Goal: Transaction & Acquisition: Purchase product/service

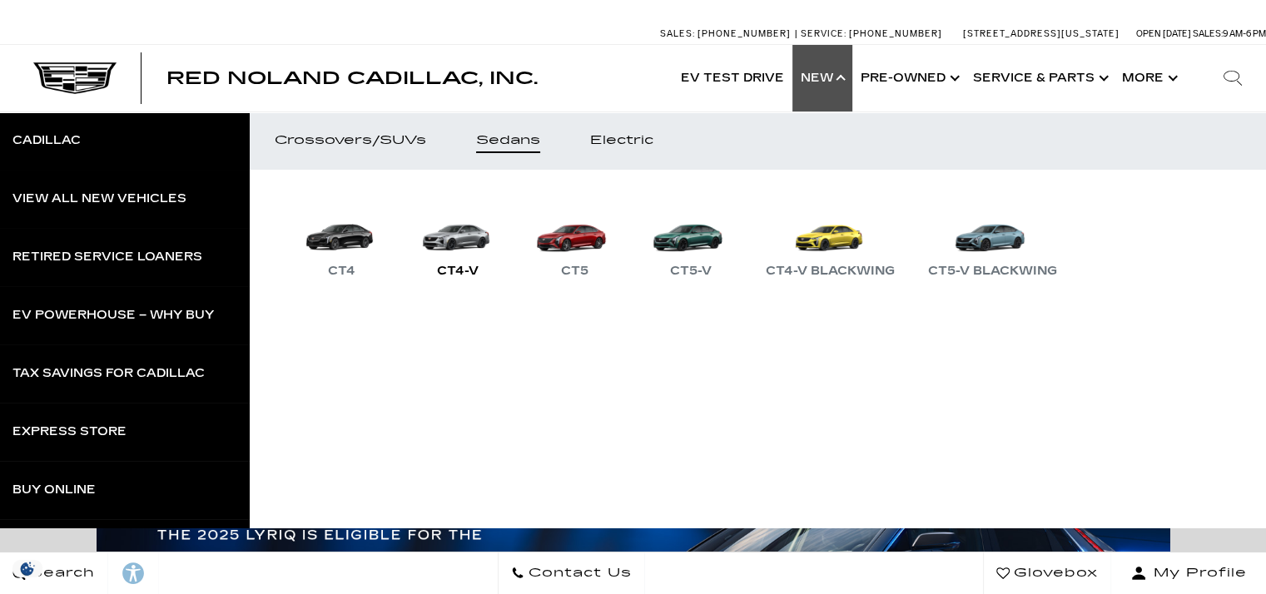
click at [463, 242] on link "CT4-V" at bounding box center [458, 238] width 100 height 87
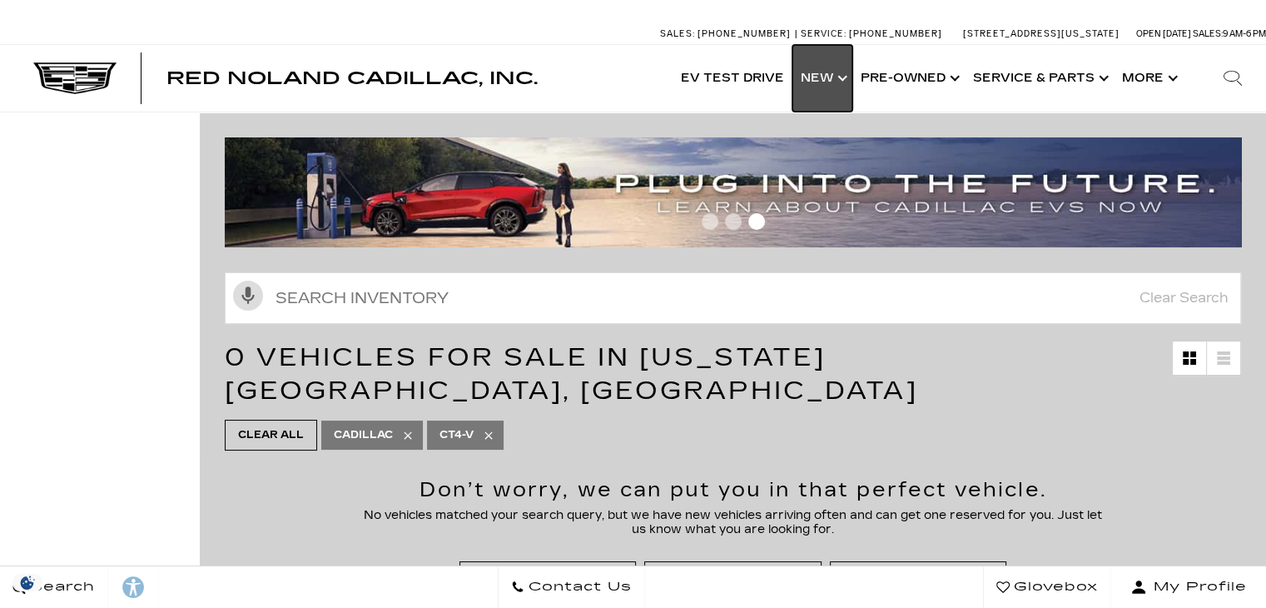
click at [824, 91] on link "Show New" at bounding box center [823, 78] width 60 height 67
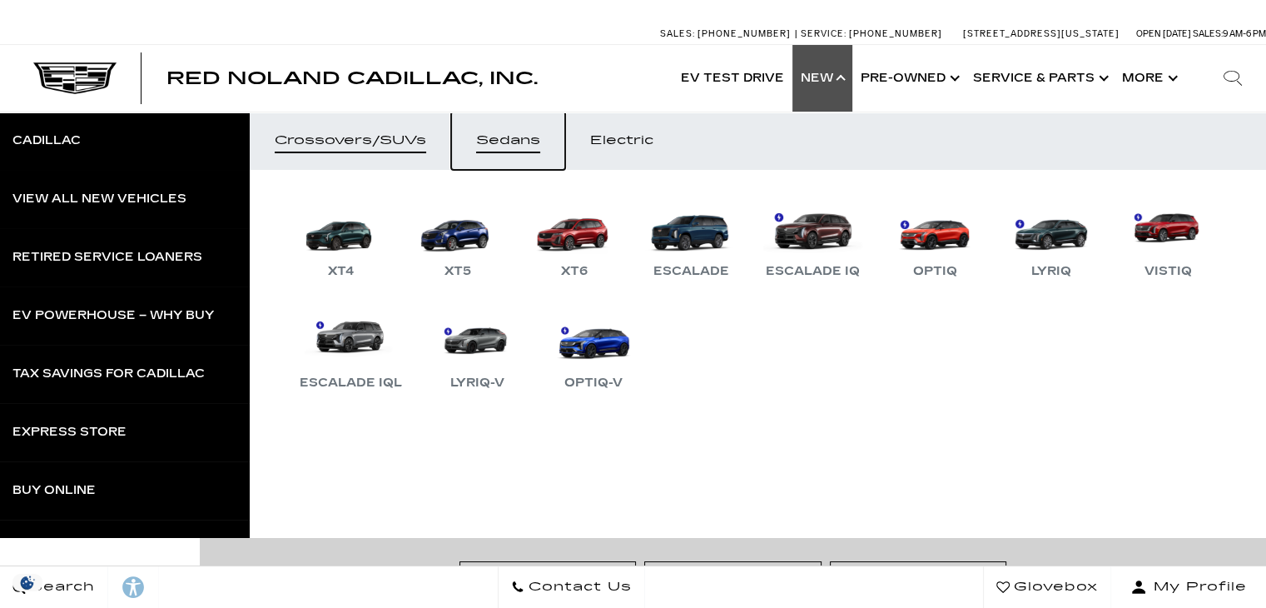
click at [532, 148] on link "Sedans" at bounding box center [508, 141] width 114 height 58
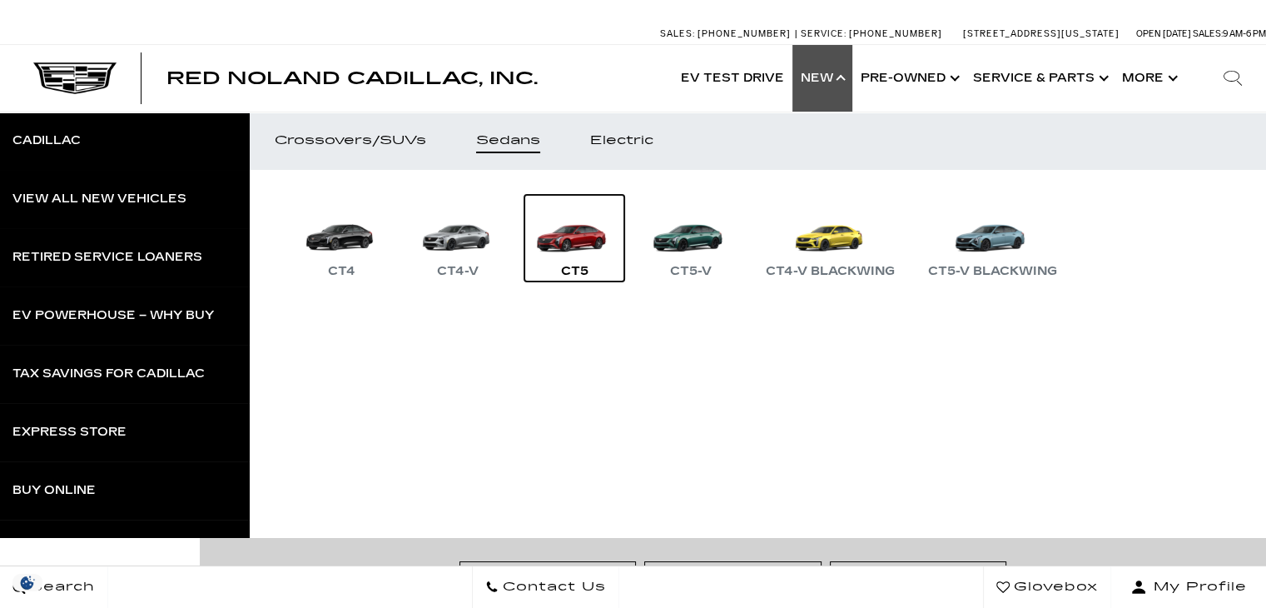
click at [556, 251] on link "CT5" at bounding box center [575, 238] width 100 height 87
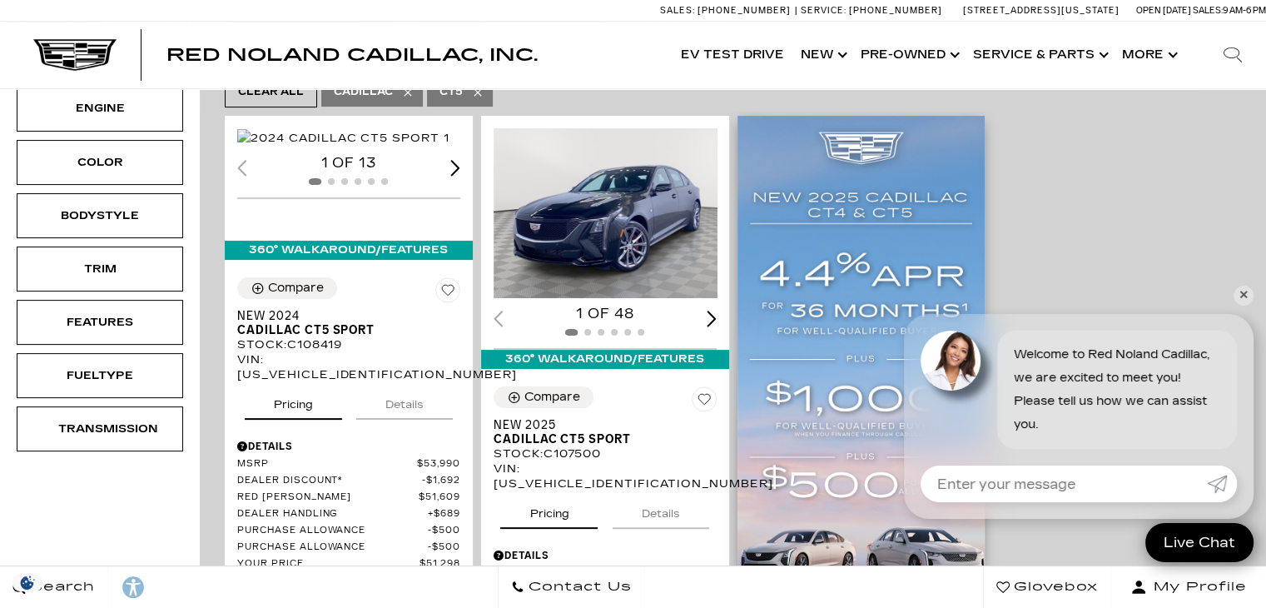
scroll to position [333, 0]
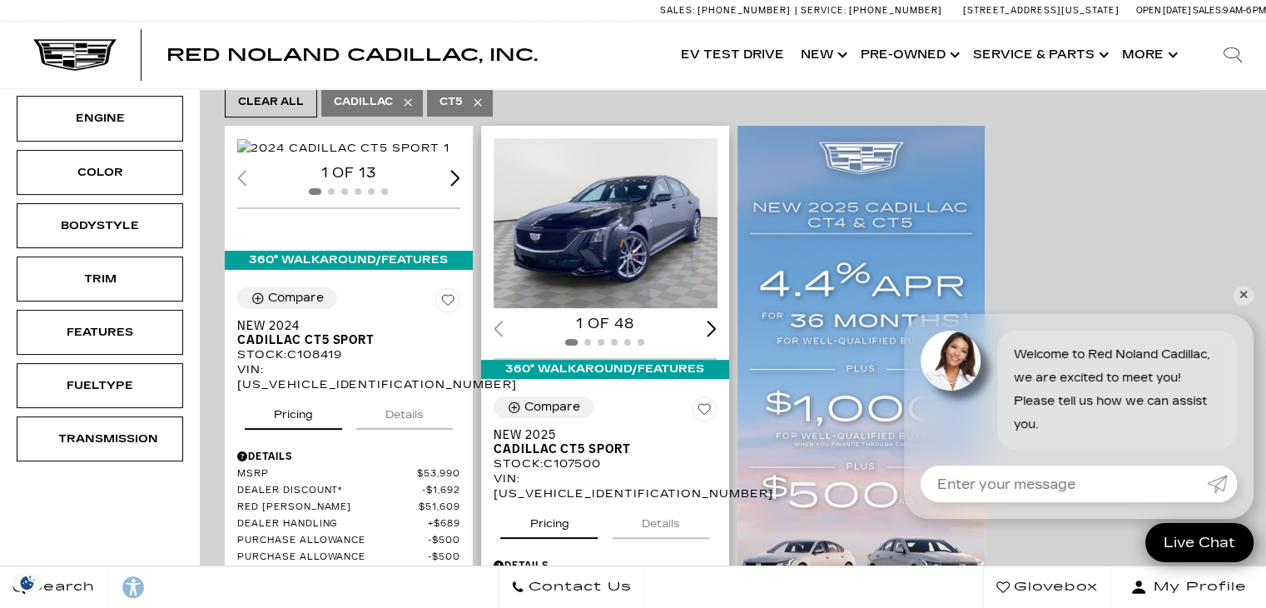
click at [628, 197] on img "1 / 2" at bounding box center [607, 223] width 226 height 170
